Goal: Task Accomplishment & Management: Use online tool/utility

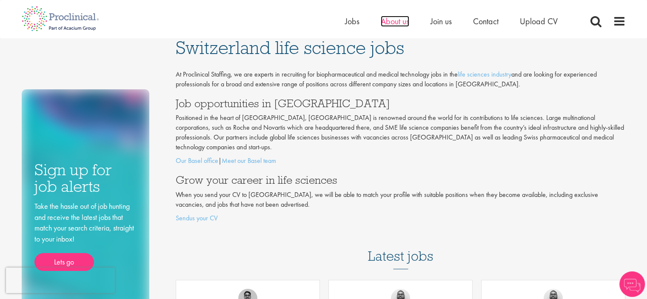
click at [397, 21] on span "About us" at bounding box center [394, 21] width 28 height 11
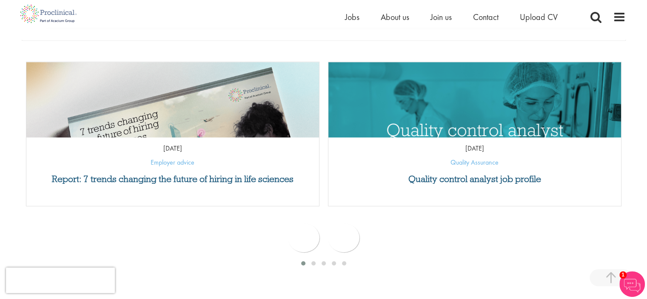
scroll to position [383, 0]
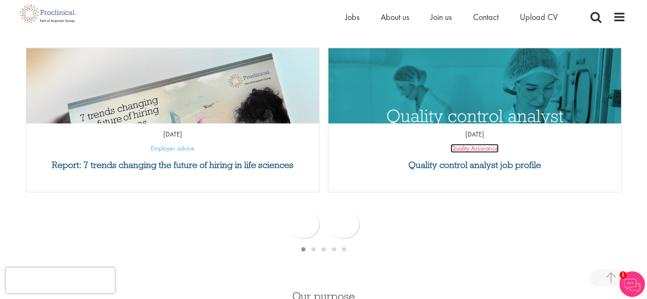
click at [470, 149] on link "Quality Assurance" at bounding box center [474, 148] width 48 height 9
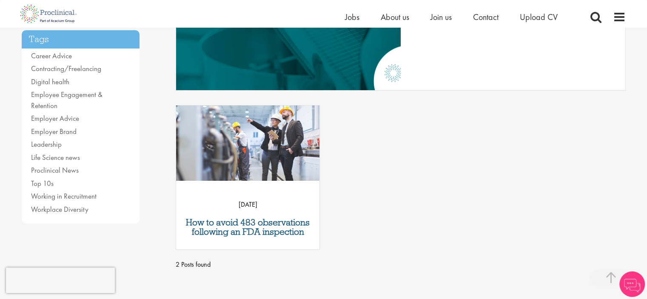
scroll to position [213, 0]
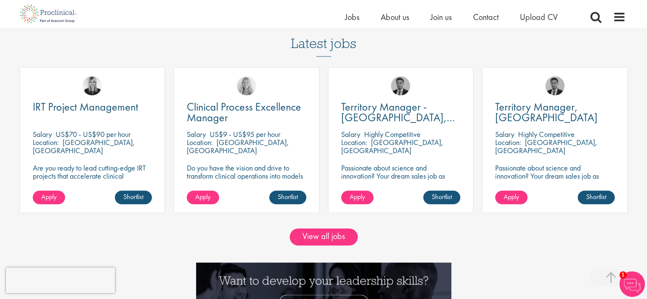
scroll to position [723, 0]
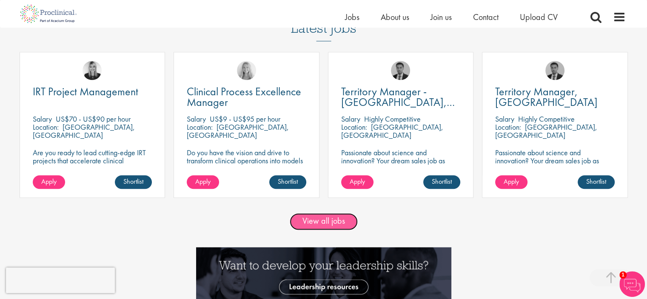
click at [332, 218] on link "View all jobs" at bounding box center [323, 221] width 68 height 17
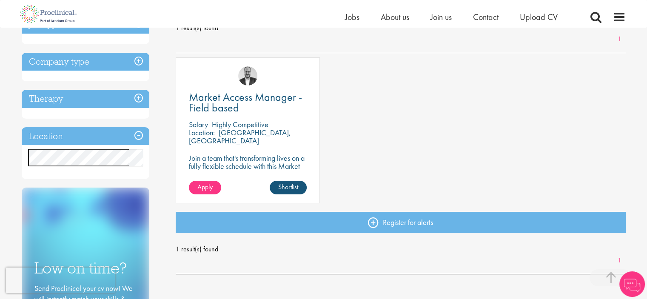
scroll to position [170, 0]
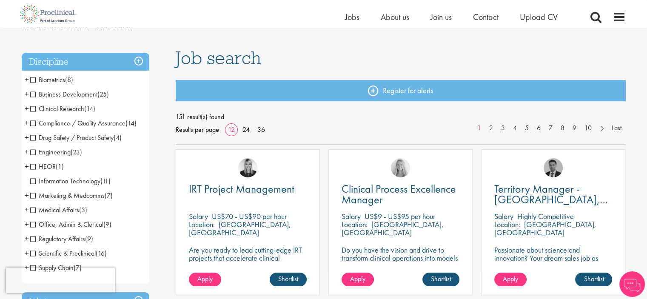
click at [31, 125] on span "Compliance / Quality Assurance" at bounding box center [77, 123] width 95 height 9
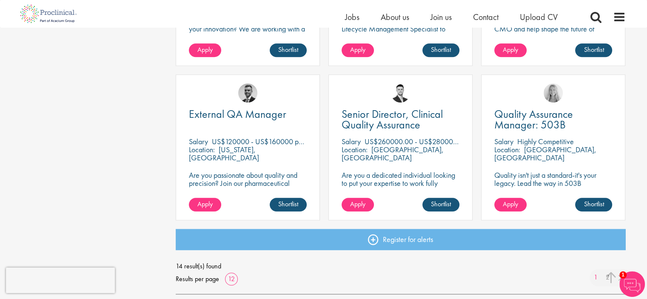
scroll to position [638, 0]
